Goal: Communication & Community: Share content

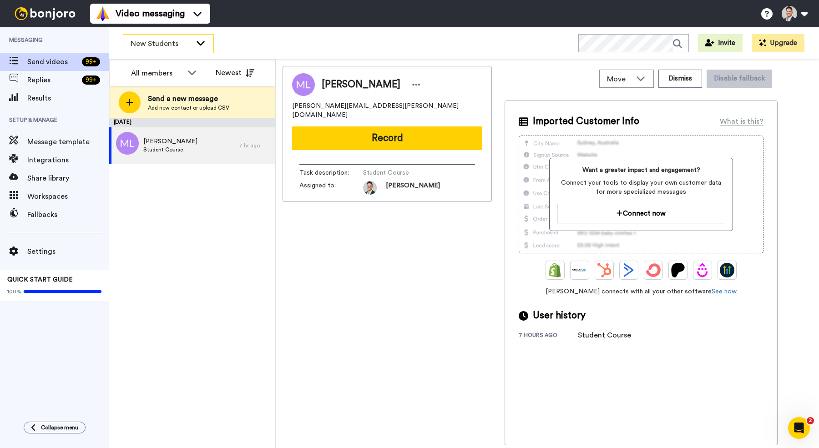
click at [199, 46] on icon at bounding box center [200, 42] width 11 height 9
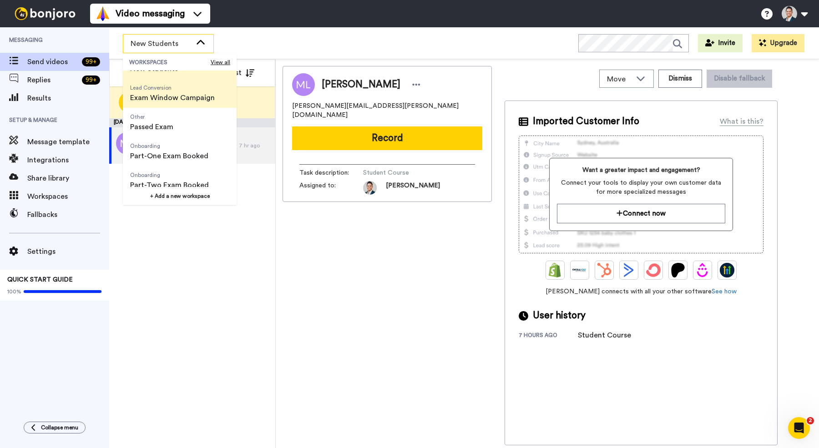
scroll to position [58, 0]
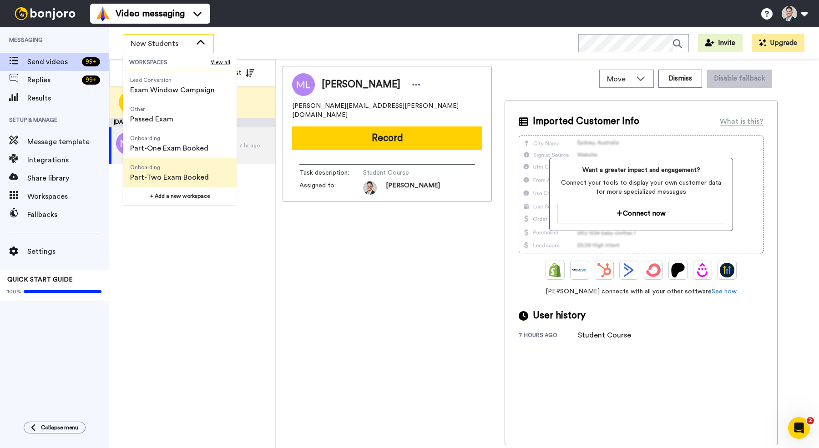
click at [183, 167] on span "Onboarding" at bounding box center [169, 167] width 79 height 7
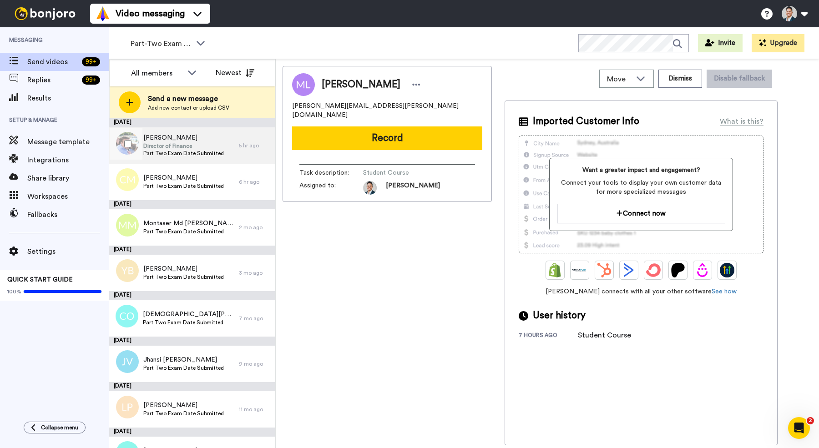
click at [190, 150] on span "Part Two Exam Date Submitted" at bounding box center [183, 153] width 81 height 7
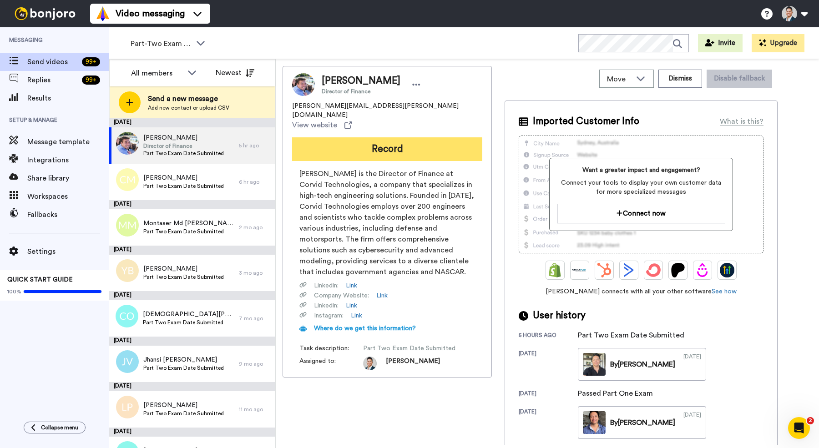
click at [376, 137] on button "Record" at bounding box center [387, 149] width 190 height 24
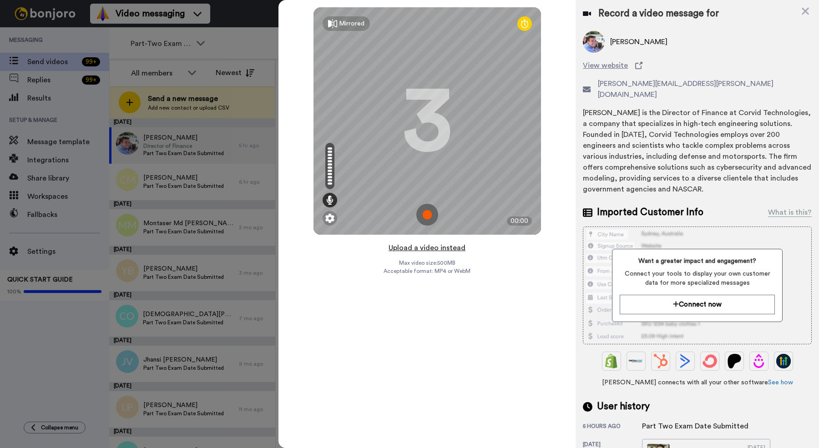
click at [411, 247] on button "Upload a video instead" at bounding box center [427, 248] width 82 height 12
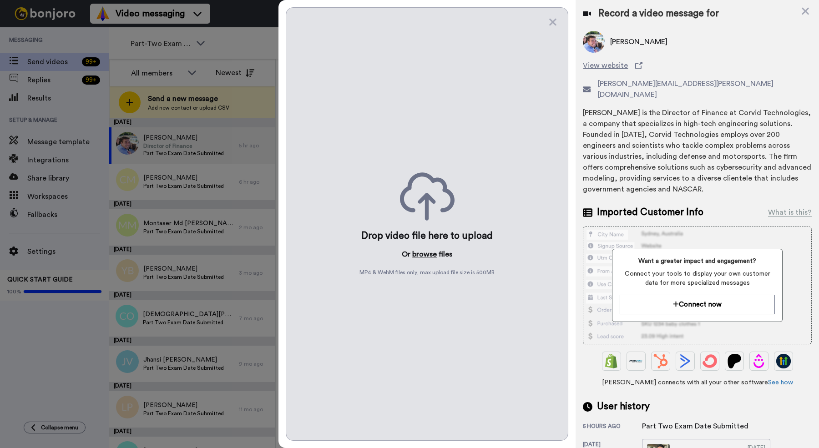
click at [419, 252] on button "browse" at bounding box center [424, 254] width 25 height 11
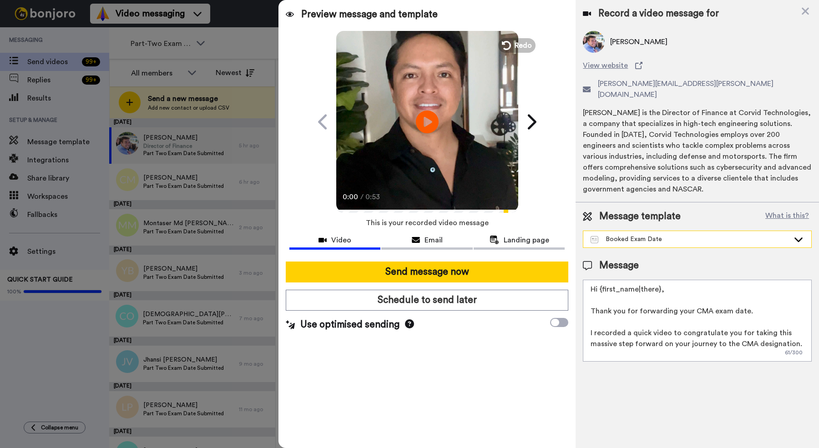
click at [636, 235] on div "Booked Exam Date" at bounding box center [690, 239] width 199 height 9
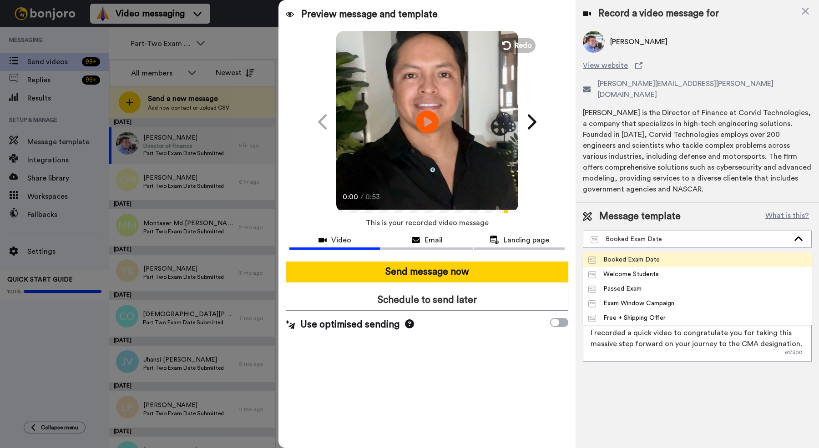
click at [632, 255] on div "Booked Exam Date" at bounding box center [623, 259] width 71 height 9
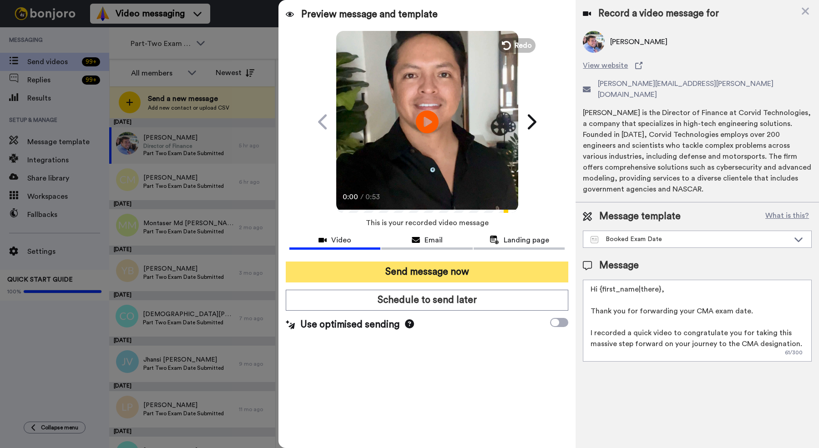
click at [418, 271] on button "Send message now" at bounding box center [427, 272] width 283 height 21
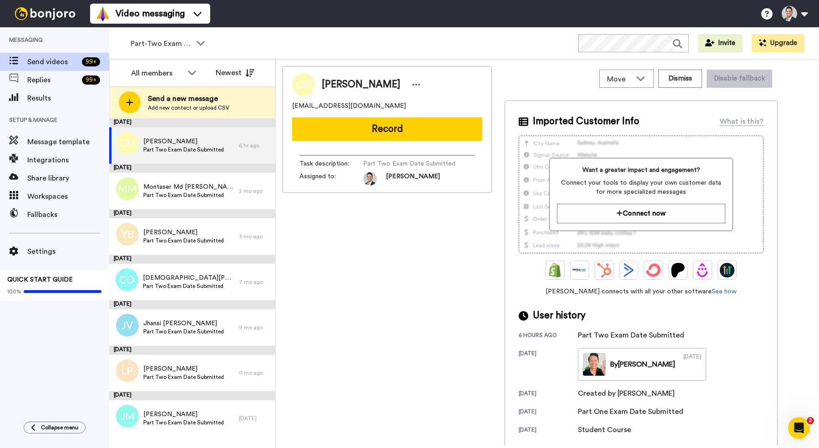
click at [333, 80] on span "[PERSON_NAME]" at bounding box center [361, 85] width 79 height 14
copy div "[PERSON_NAME]"
click at [172, 142] on span "[PERSON_NAME]" at bounding box center [183, 141] width 81 height 9
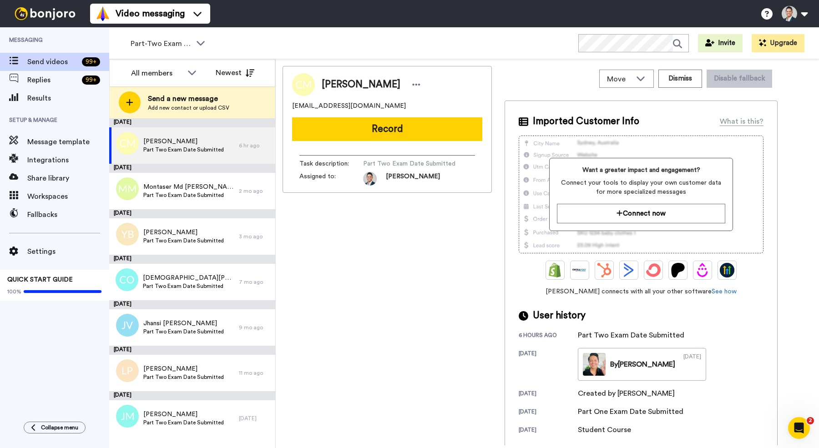
click at [380, 86] on span "[PERSON_NAME]" at bounding box center [361, 85] width 79 height 14
click at [66, 103] on span "Results" at bounding box center [68, 98] width 82 height 11
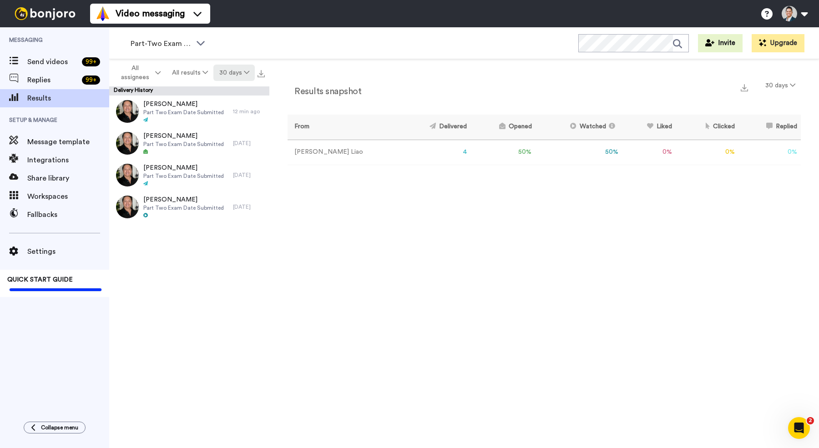
click at [244, 74] on icon at bounding box center [246, 72] width 5 height 6
click at [248, 187] on li "Year to date" at bounding box center [235, 190] width 64 height 16
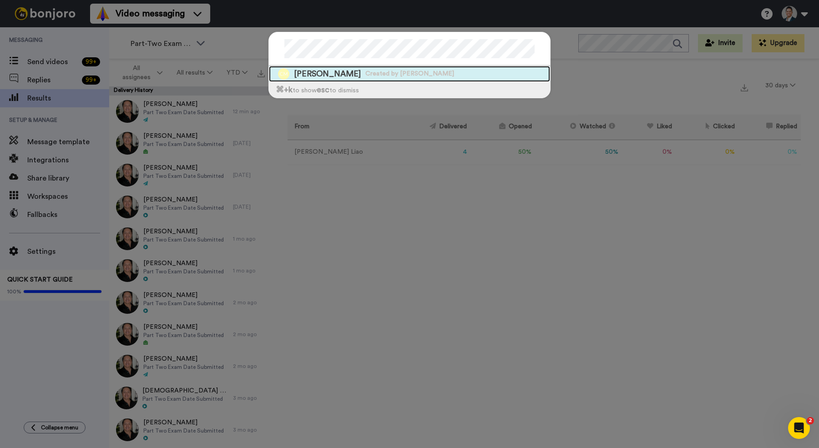
click at [499, 68] on div "[PERSON_NAME] Created by [PERSON_NAME]" at bounding box center [409, 74] width 281 height 16
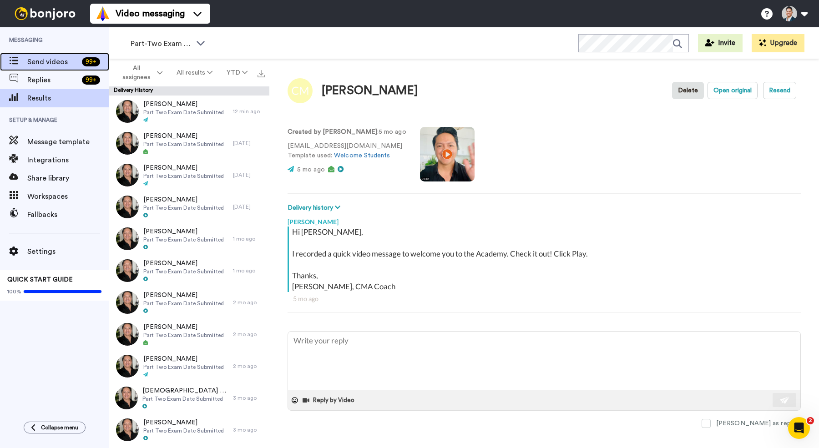
click at [35, 64] on span "Send videos" at bounding box center [52, 61] width 51 height 11
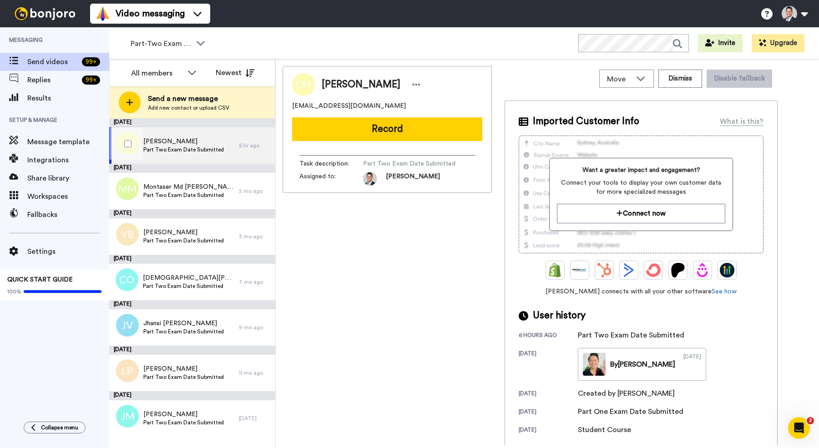
click at [202, 144] on span "[PERSON_NAME]" at bounding box center [183, 141] width 81 height 9
click at [192, 147] on span "Part Two Exam Date Submitted" at bounding box center [183, 149] width 81 height 7
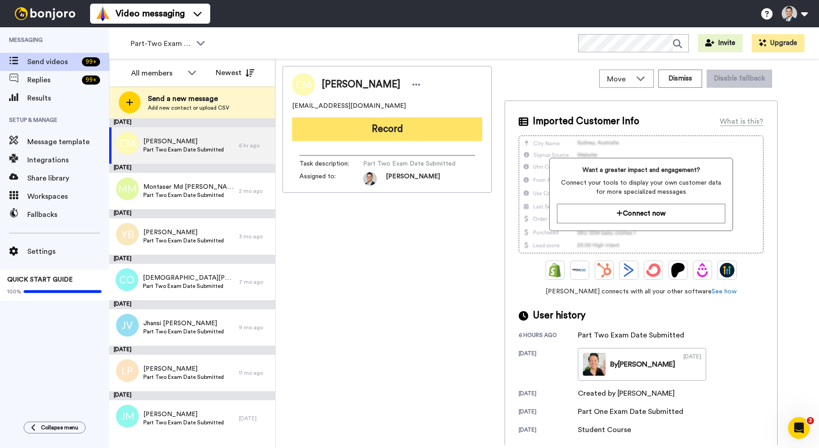
click at [354, 136] on button "Record" at bounding box center [387, 129] width 190 height 24
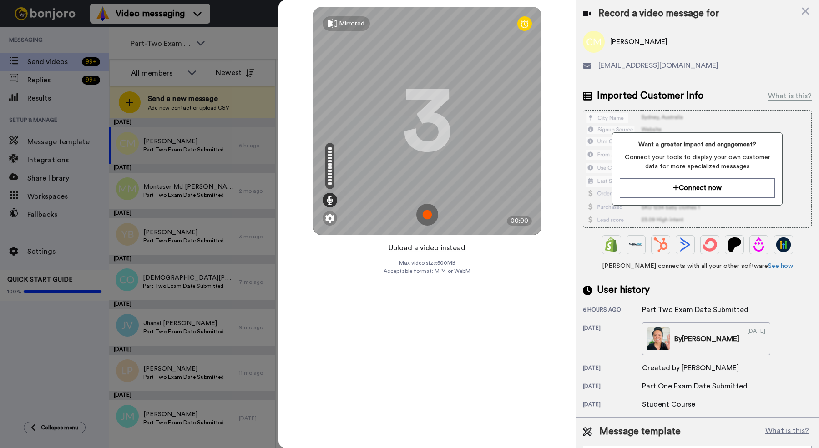
click at [431, 251] on button "Upload a video instead" at bounding box center [427, 248] width 82 height 12
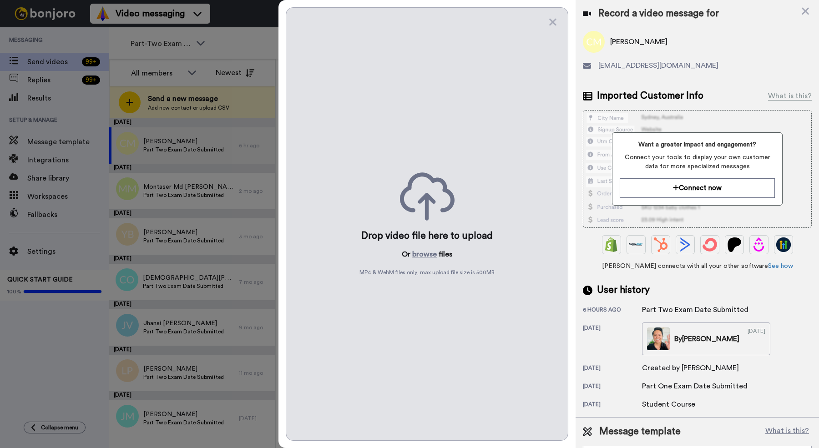
click at [431, 251] on button "browse" at bounding box center [424, 254] width 25 height 11
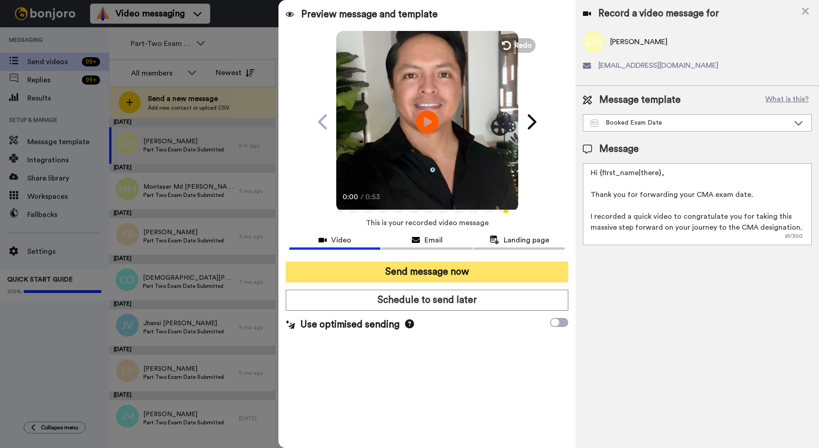
click at [477, 273] on button "Send message now" at bounding box center [427, 272] width 283 height 21
